Goal: Use online tool/utility: Utilize a website feature to perform a specific function

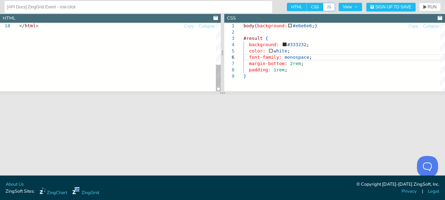
scroll to position [0, 2]
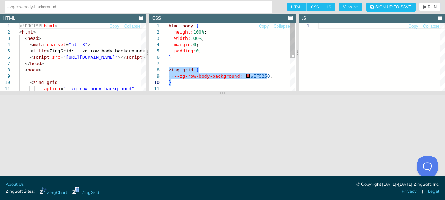
drag, startPoint x: 169, startPoint y: 70, endPoint x: 185, endPoint y: 80, distance: 18.8
click at [180, 83] on div "width: 100% ; margin: 0 ; padding: 0 ; } zing-grid { --zg-row-body-background: …" at bounding box center [232, 89] width 127 height 132
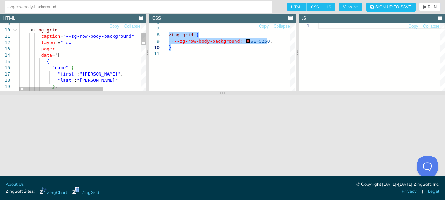
click at [12, 55] on div "14" at bounding box center [9, 55] width 19 height 6
click at [15, 31] on div at bounding box center [15, 30] width 9 height 6
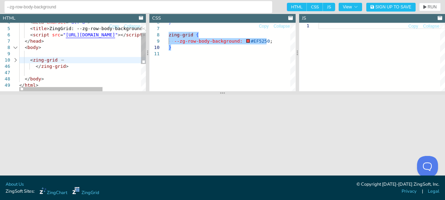
click at [16, 58] on div at bounding box center [15, 60] width 9 height 6
